Goal: Task Accomplishment & Management: Use online tool/utility

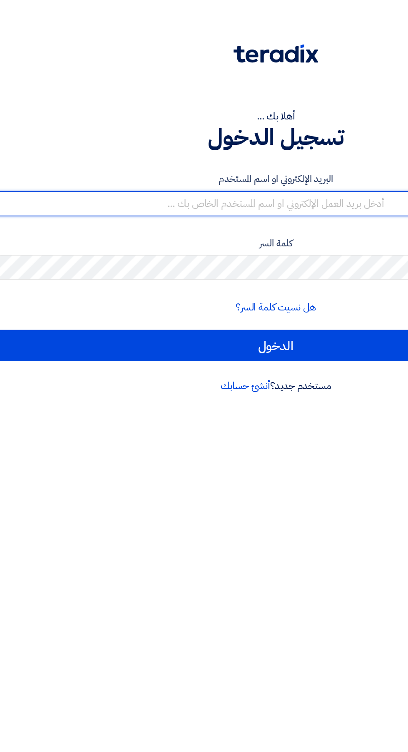
click at [265, 136] on input "text" at bounding box center [203, 135] width 395 height 17
type input "bridge.industries2@gmail.com"
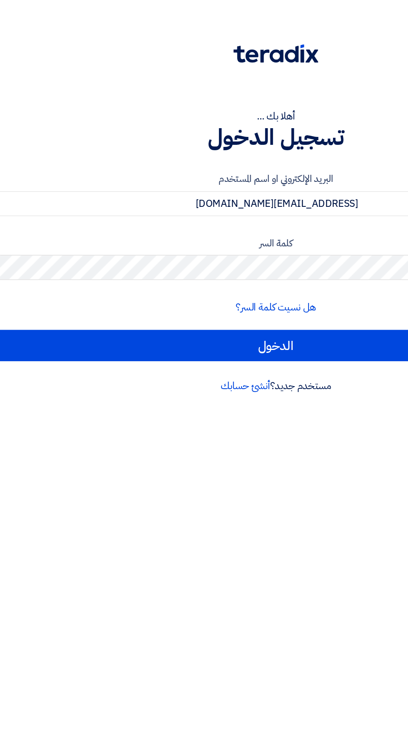
click at [6, 220] on input "الدخول" at bounding box center [203, 230] width 395 height 21
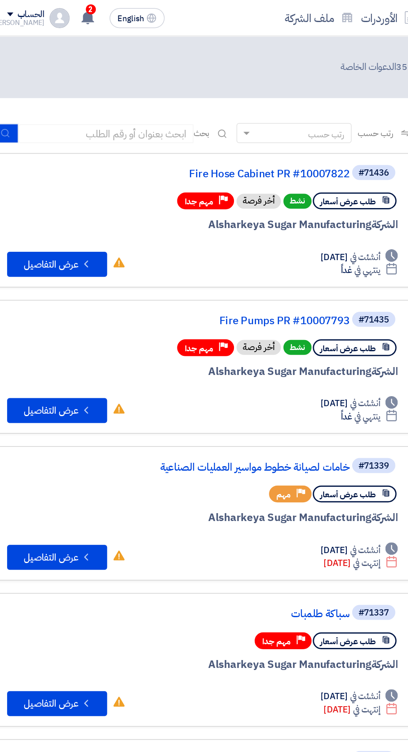
scroll to position [0, -2]
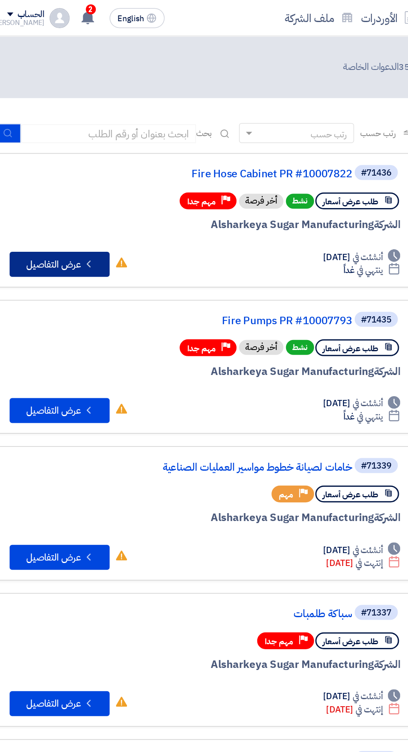
click at [68, 172] on button "Check details عرض التفاصيل" at bounding box center [60, 176] width 67 height 17
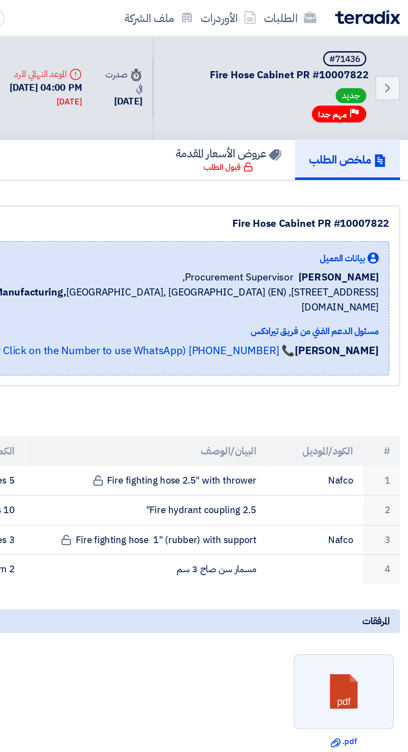
click at [350, 458] on link at bounding box center [356, 461] width 67 height 50
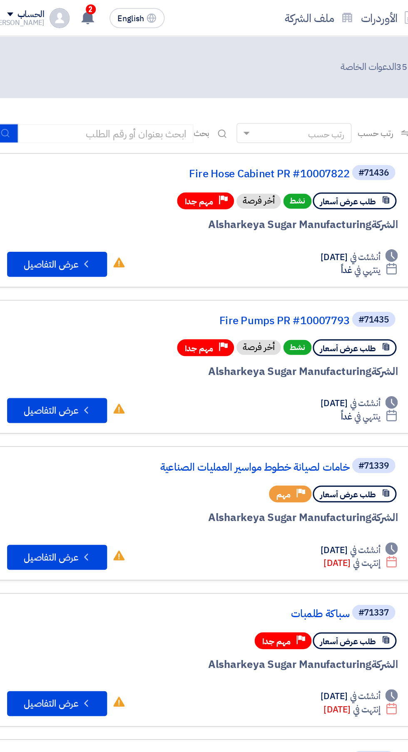
scroll to position [0, -2]
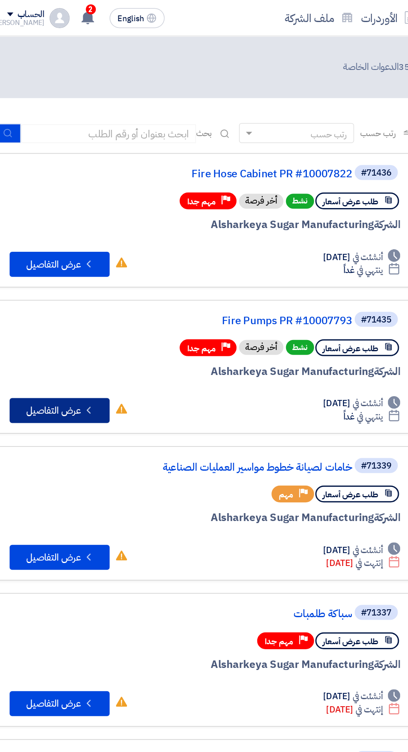
click at [62, 277] on button "Check details عرض التفاصيل" at bounding box center [60, 273] width 67 height 17
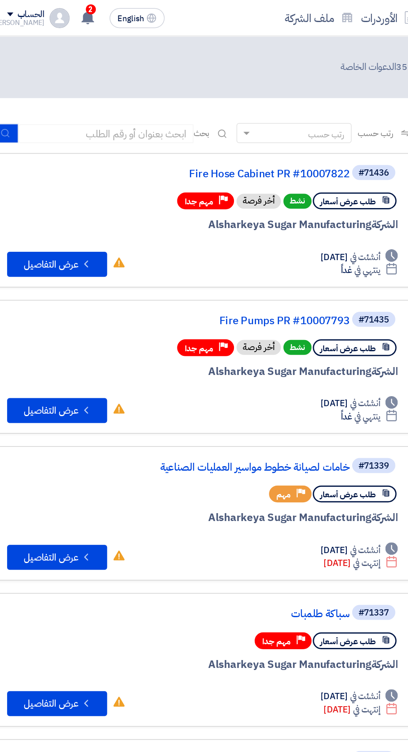
scroll to position [0, -2]
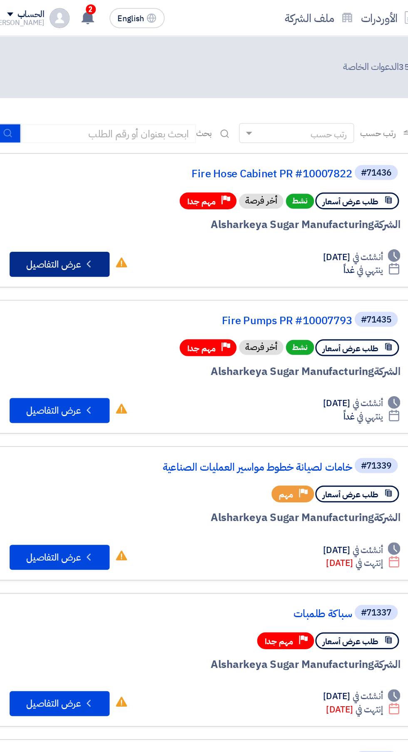
click at [73, 177] on button "Check details عرض التفاصيل" at bounding box center [60, 176] width 67 height 17
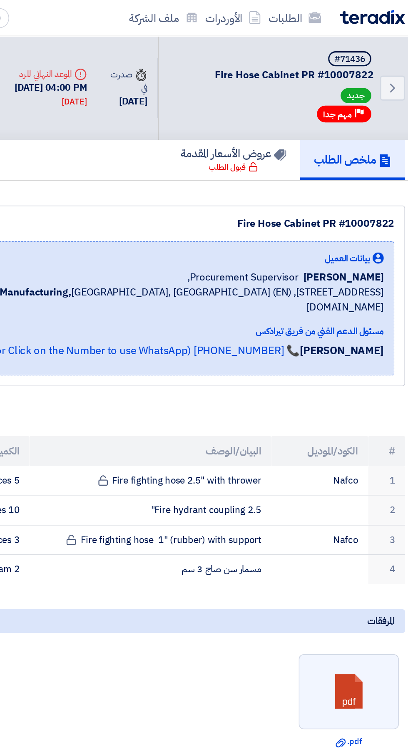
click at [347, 460] on link at bounding box center [356, 461] width 67 height 50
